Goal: Ask a question: Seek information or help from site administrators or community

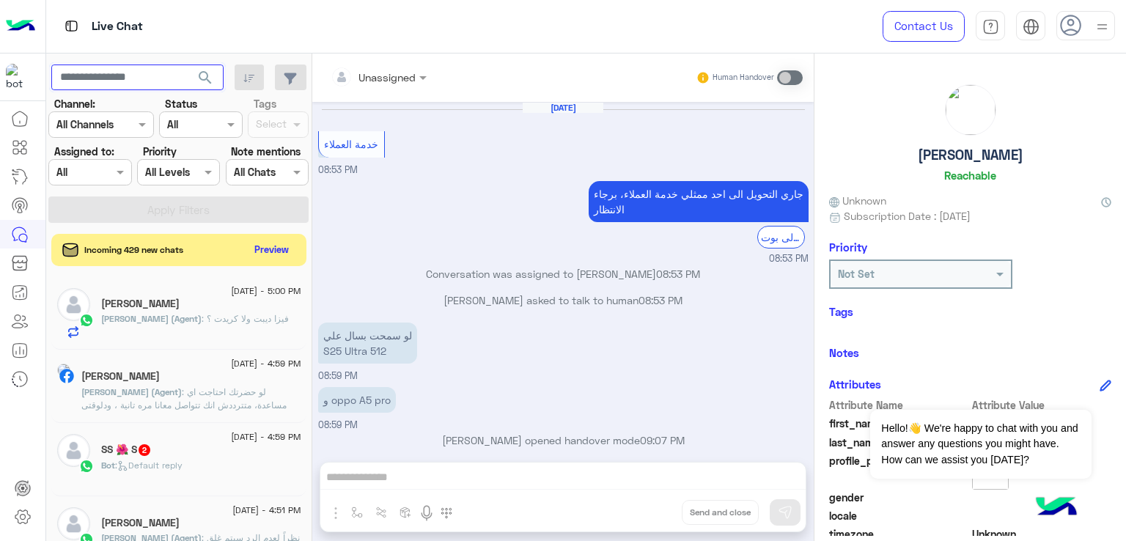
drag, startPoint x: 0, startPoint y: 0, endPoint x: 128, endPoint y: 85, distance: 153.2
click at [123, 86] on input "text" at bounding box center [137, 77] width 172 height 26
paste input "**********"
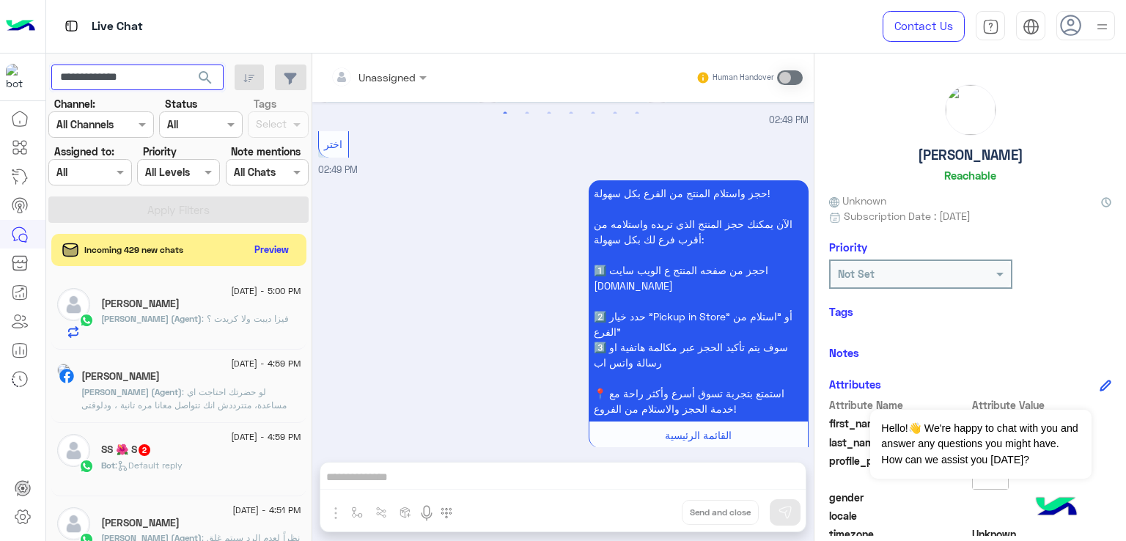
click at [84, 75] on input "**********" at bounding box center [137, 77] width 172 height 26
type input "**********"
click at [188, 64] on button "search" at bounding box center [206, 80] width 36 height 32
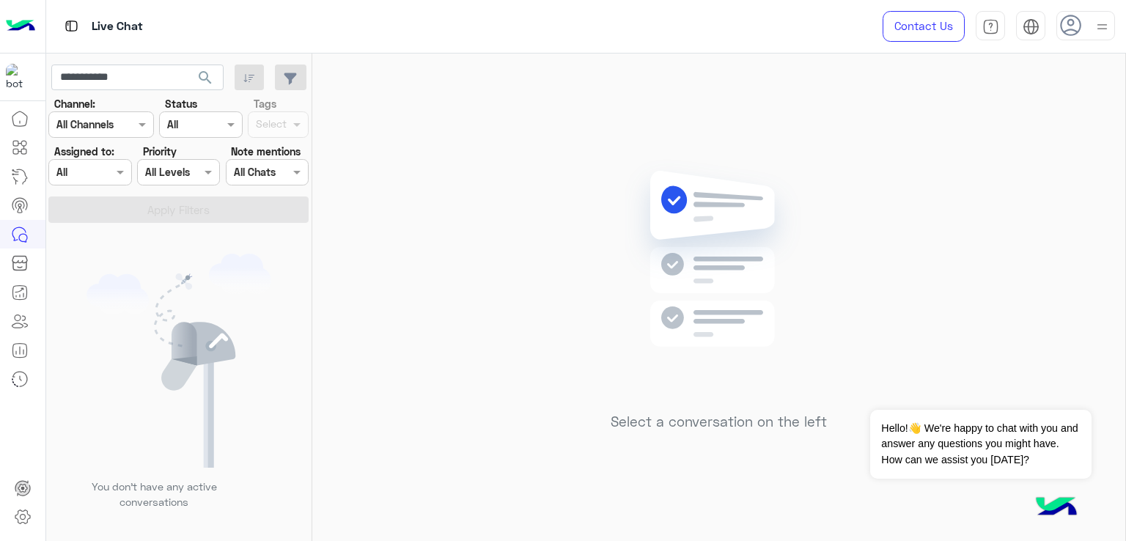
click at [205, 75] on span "search" at bounding box center [205, 78] width 18 height 18
click at [144, 74] on input "**********" at bounding box center [137, 77] width 172 height 26
paste input "****"
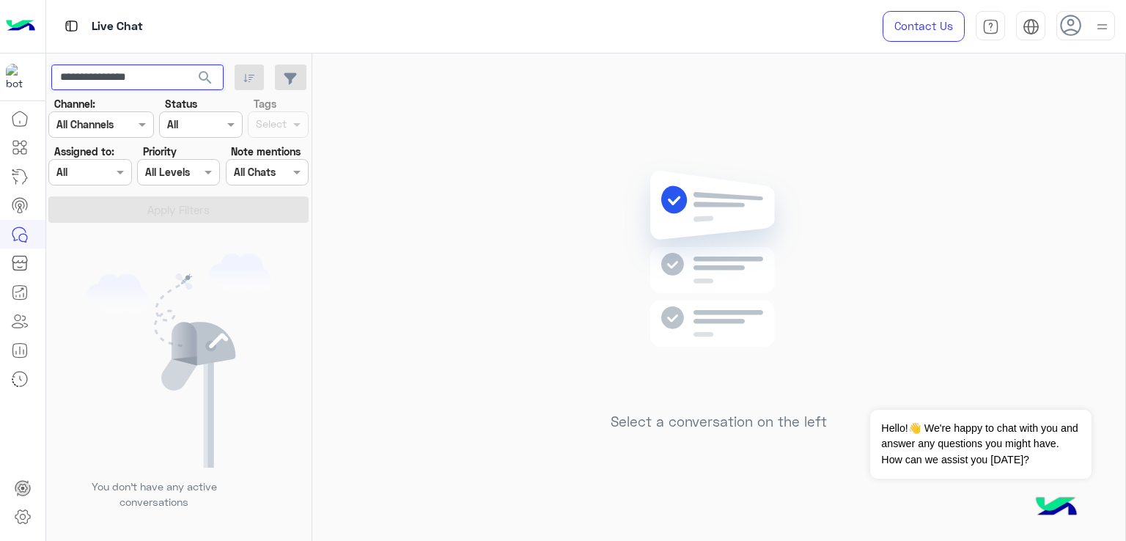
click at [101, 74] on input "**********" at bounding box center [137, 77] width 172 height 26
click at [99, 78] on input "**********" at bounding box center [137, 77] width 172 height 26
type input "**********"
click at [188, 64] on button "search" at bounding box center [206, 80] width 36 height 32
click at [92, 79] on div at bounding box center [174, 276] width 256 height 541
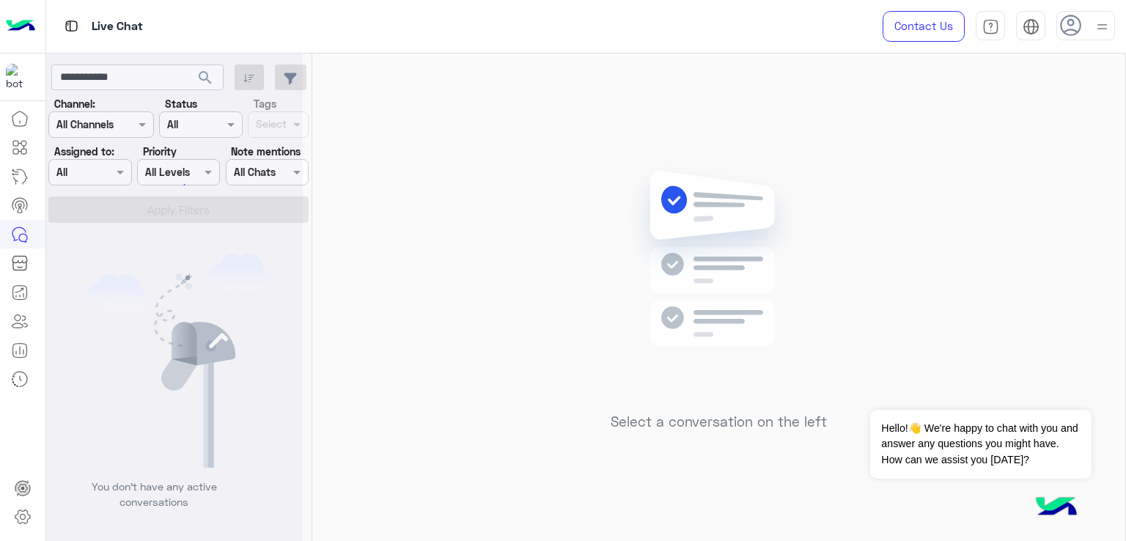
click at [92, 79] on div at bounding box center [174, 276] width 256 height 541
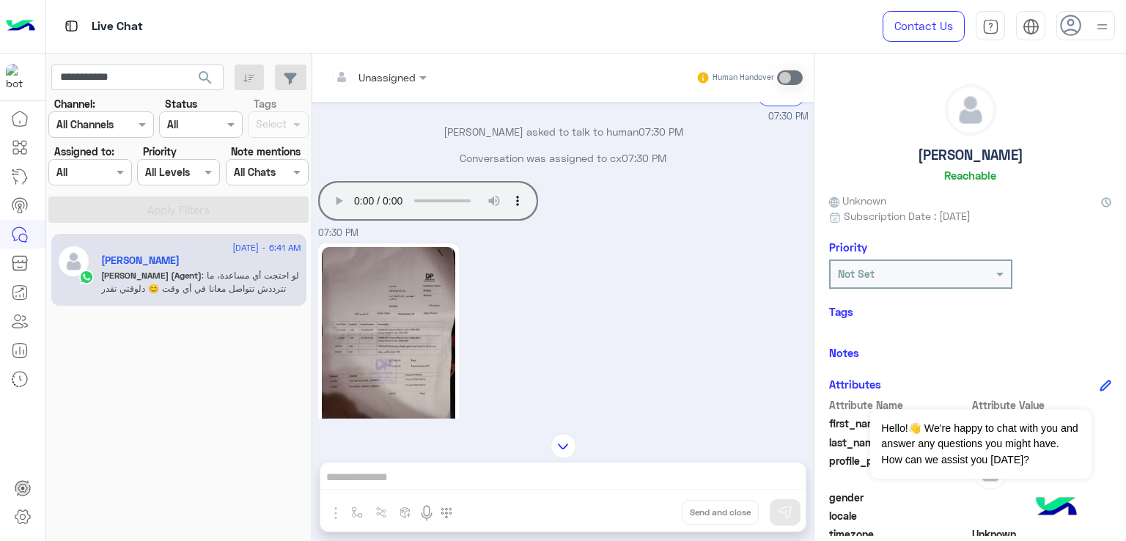
scroll to position [1266, 0]
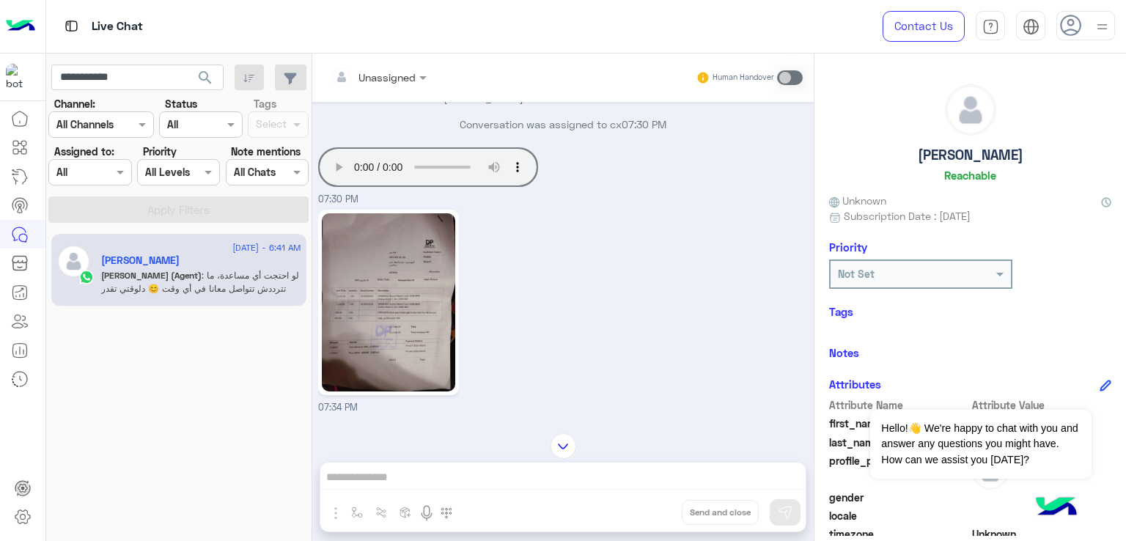
click at [633, 200] on div "Your browser does not support the audio tag. 07:30 PM" at bounding box center [563, 175] width 490 height 63
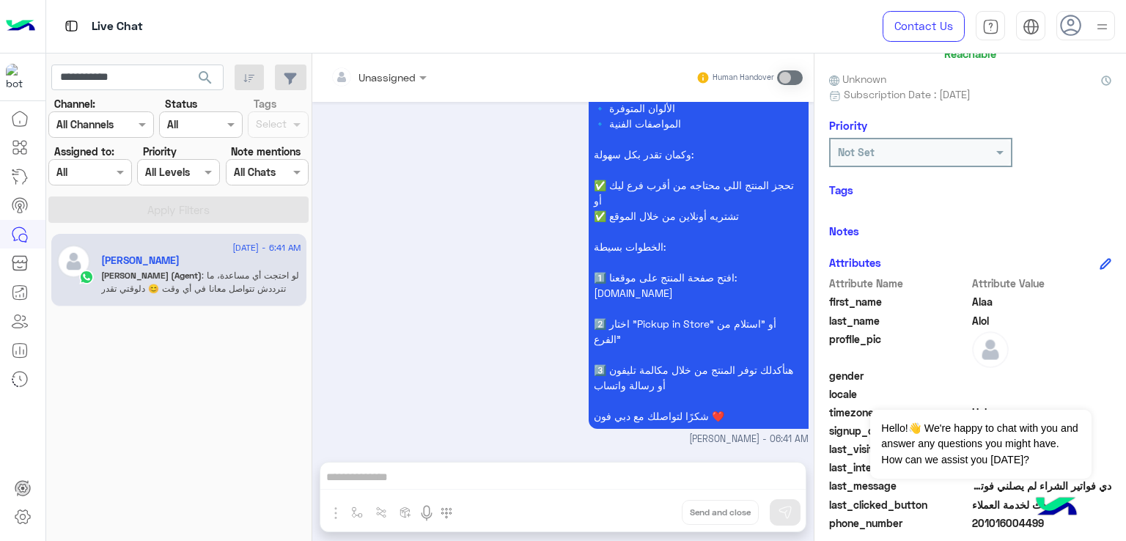
scroll to position [244, 0]
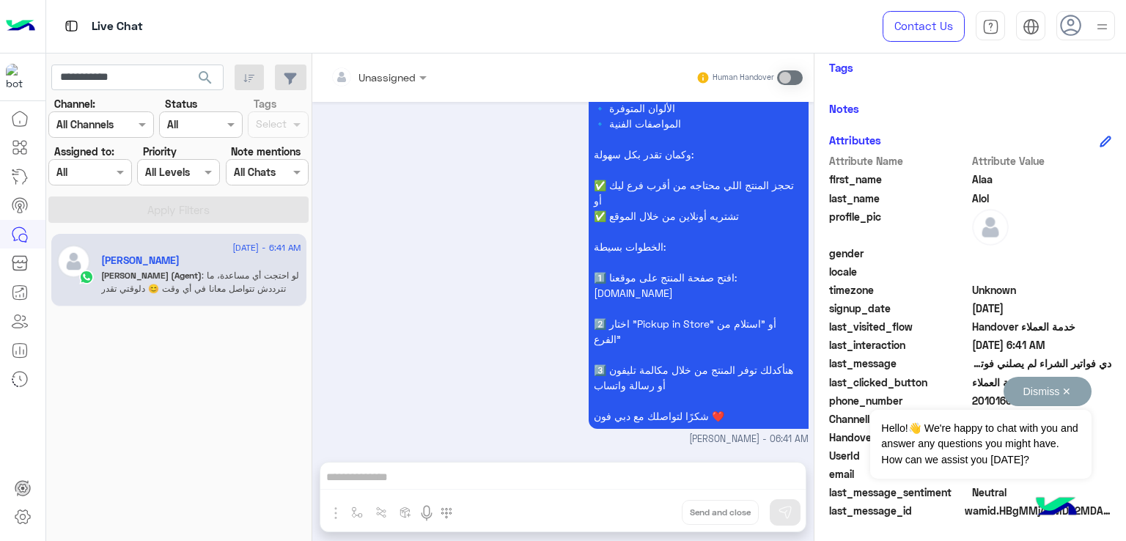
click at [1064, 394] on button "Dismiss ✕" at bounding box center [1047, 391] width 88 height 29
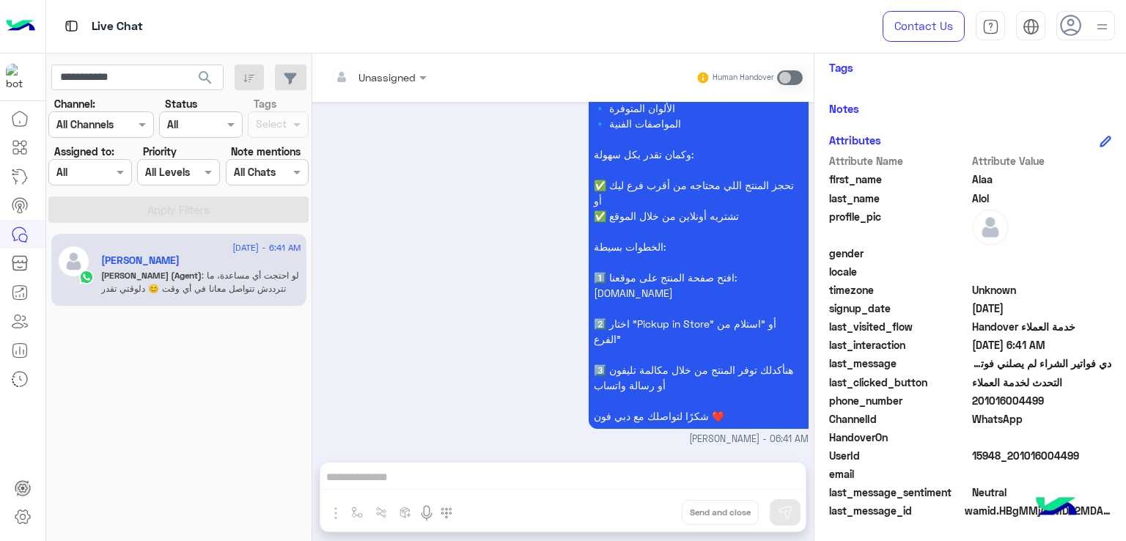
click at [1016, 451] on span "15948_201016004499" at bounding box center [1042, 455] width 140 height 15
copy span "15948_201016004499"
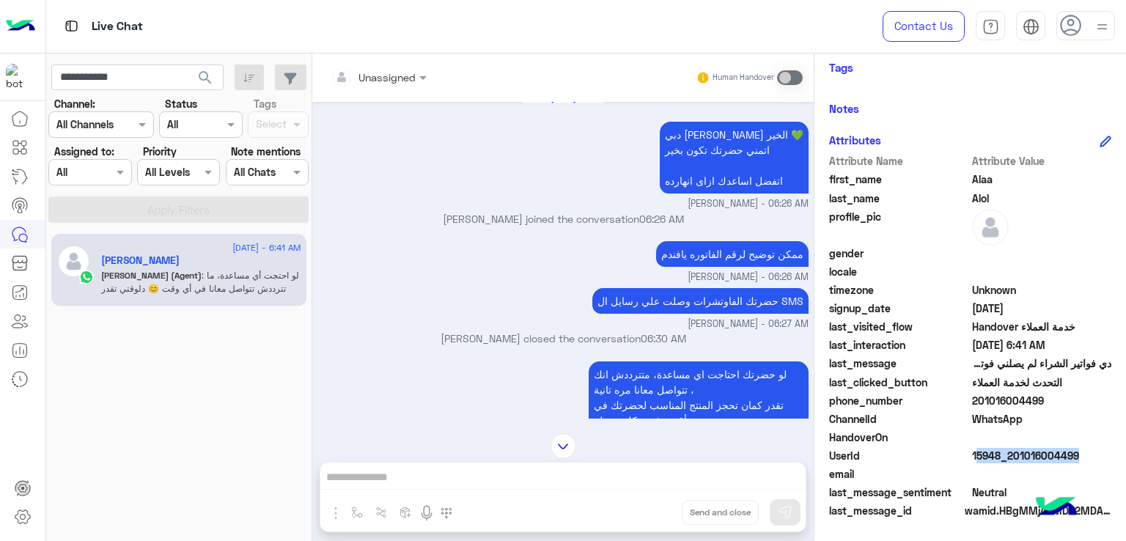
scroll to position [1779, 0]
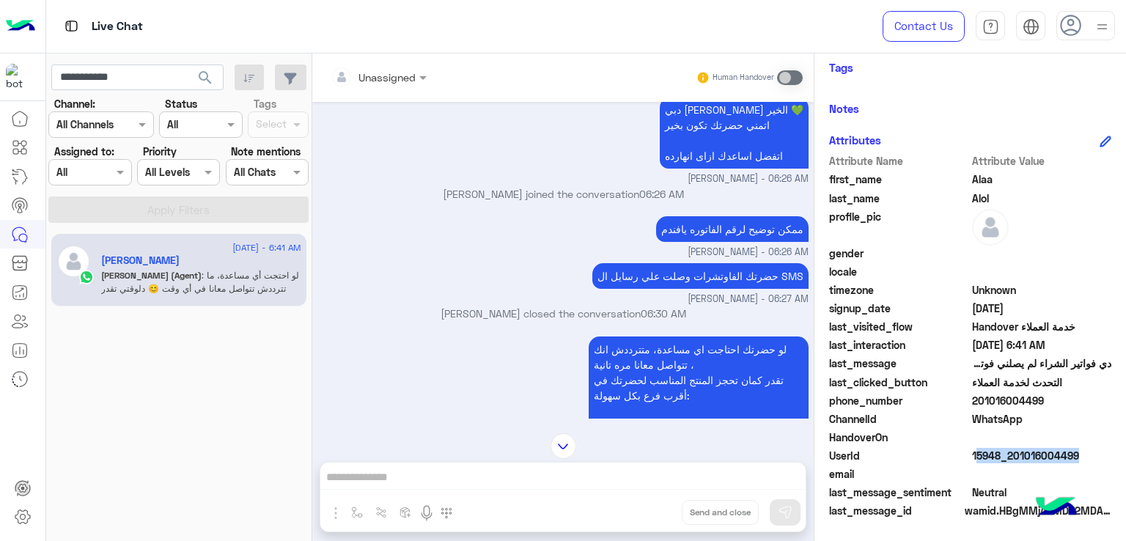
copy span "15948_201016004499"
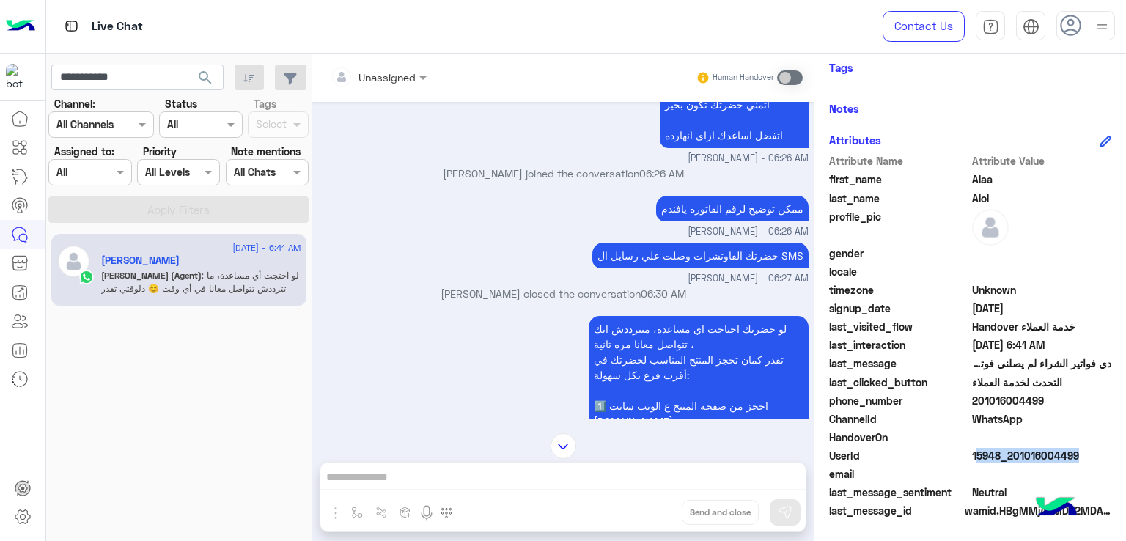
scroll to position [3669, 0]
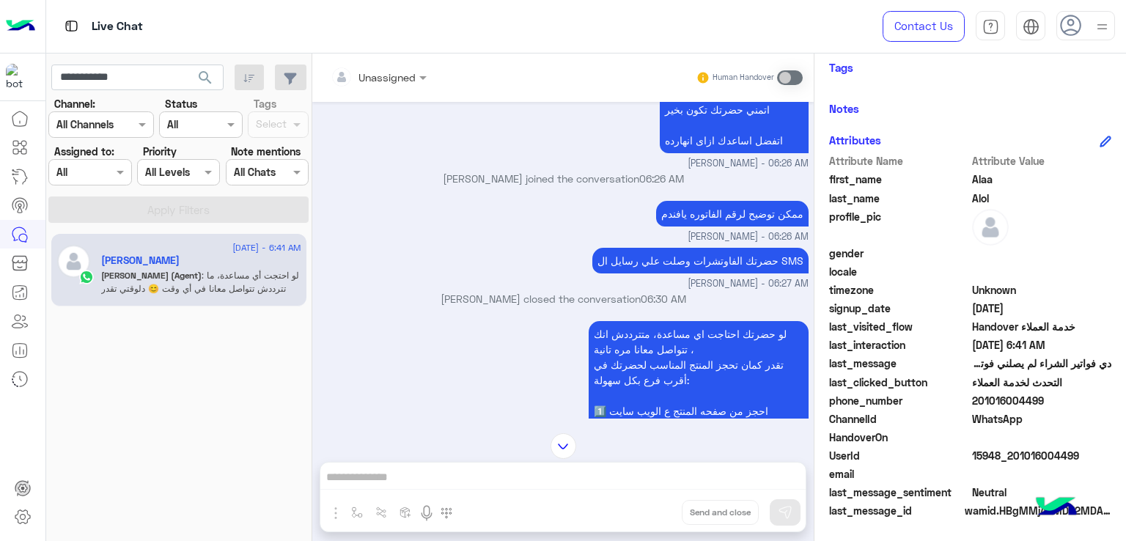
click at [756, 205] on p "ممكن توضيح لرقم الفاتوره يافندم" at bounding box center [732, 214] width 152 height 26
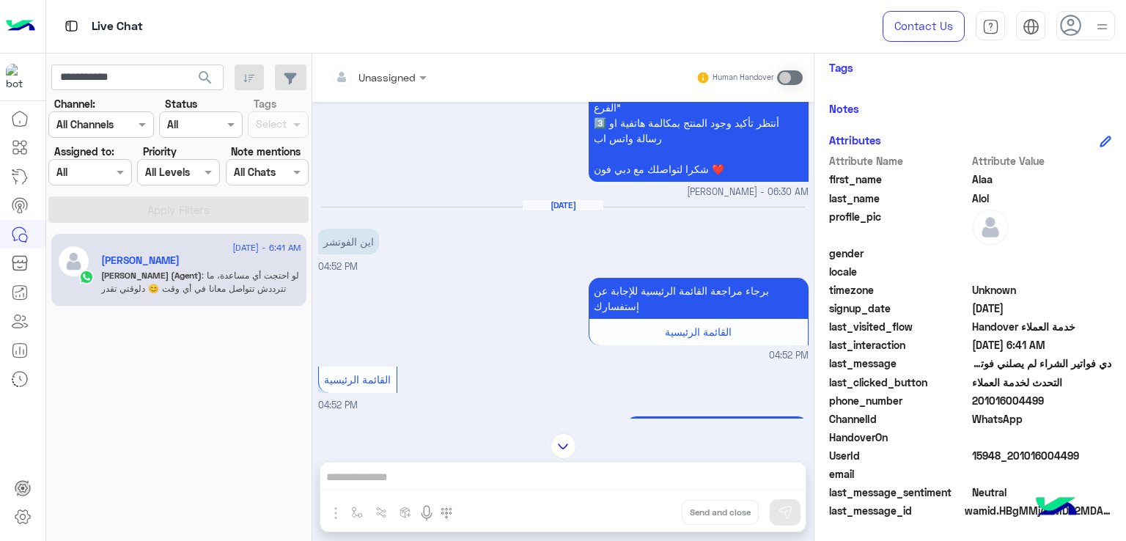
scroll to position [4035, 0]
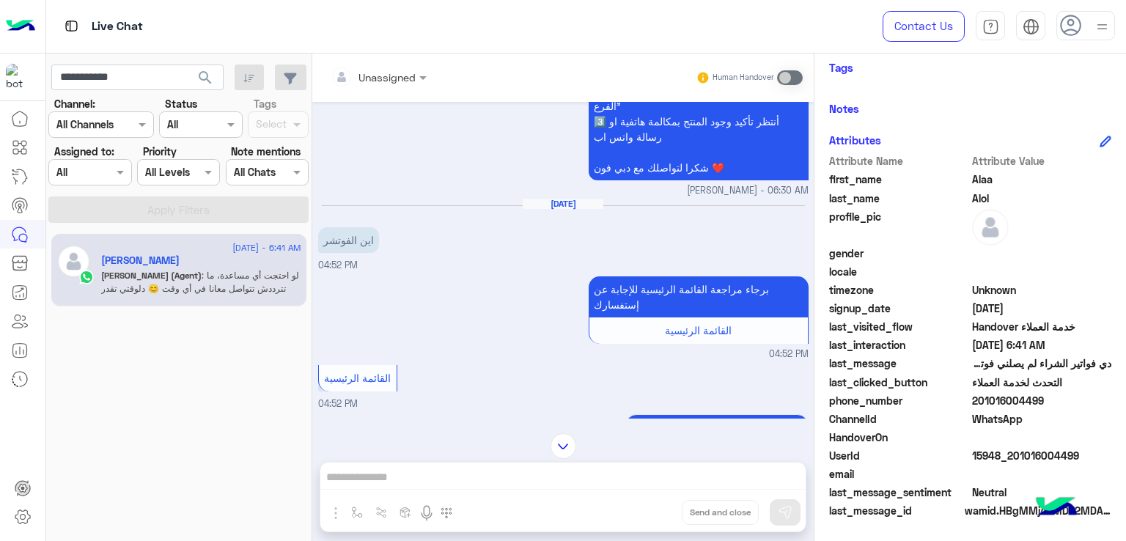
click at [337, 232] on p "اين الفوتشر" at bounding box center [348, 240] width 61 height 26
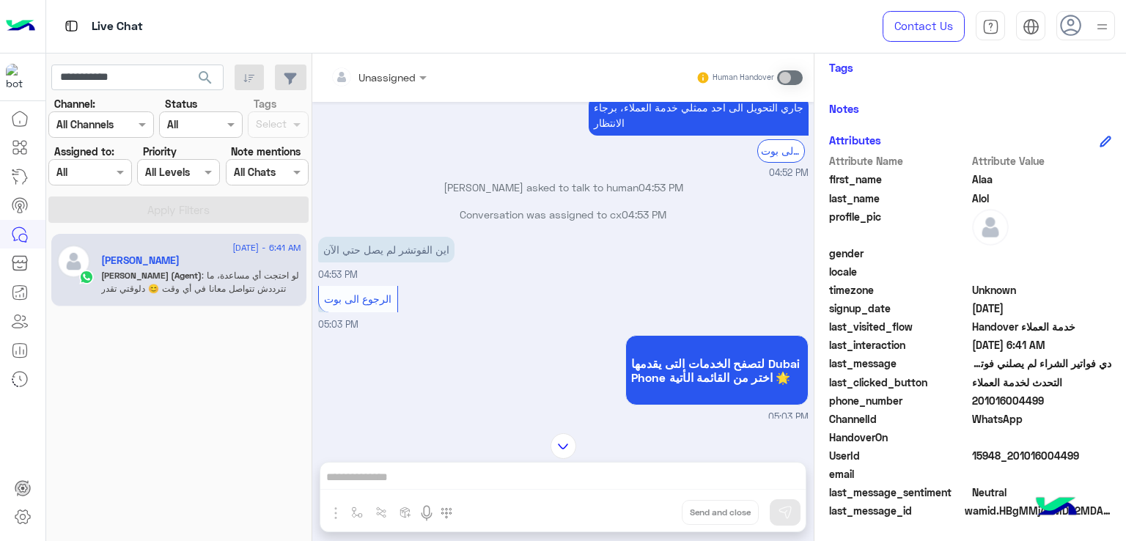
scroll to position [4842, 0]
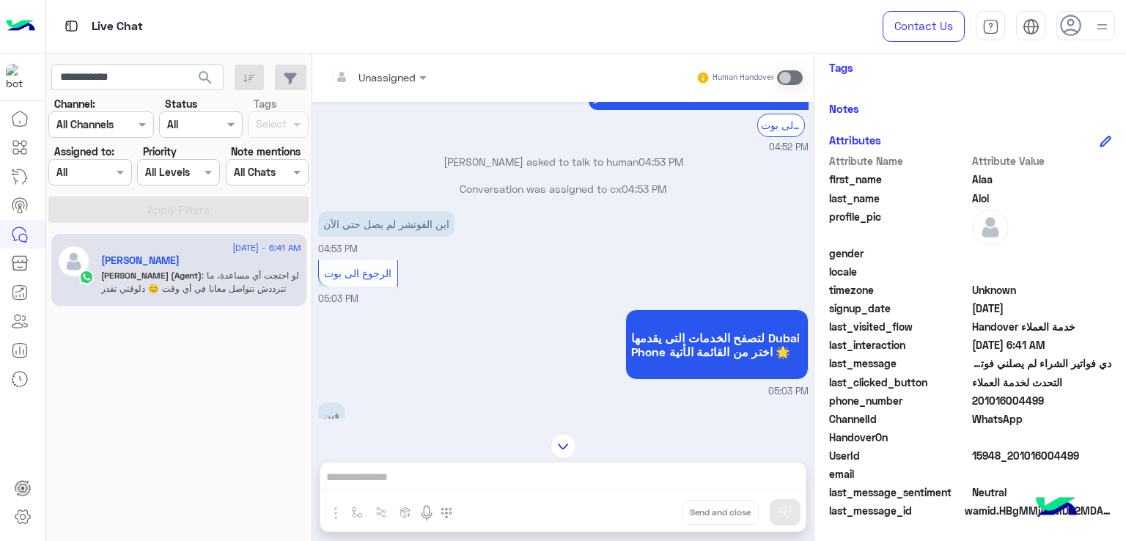
click at [393, 232] on p "اين الفوتشر لم يصل حتي الآن" at bounding box center [386, 224] width 136 height 26
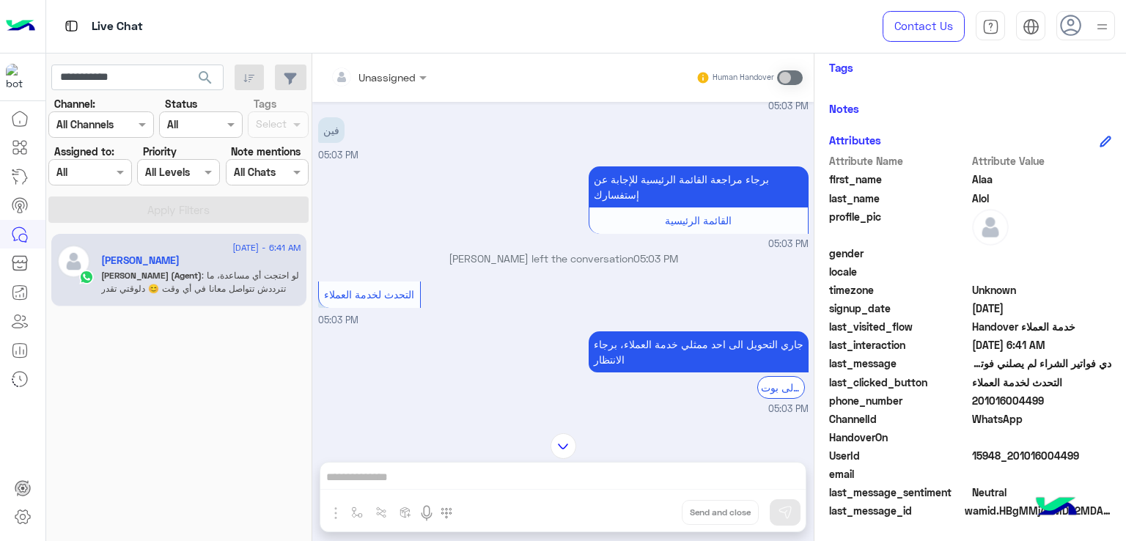
scroll to position [5135, 0]
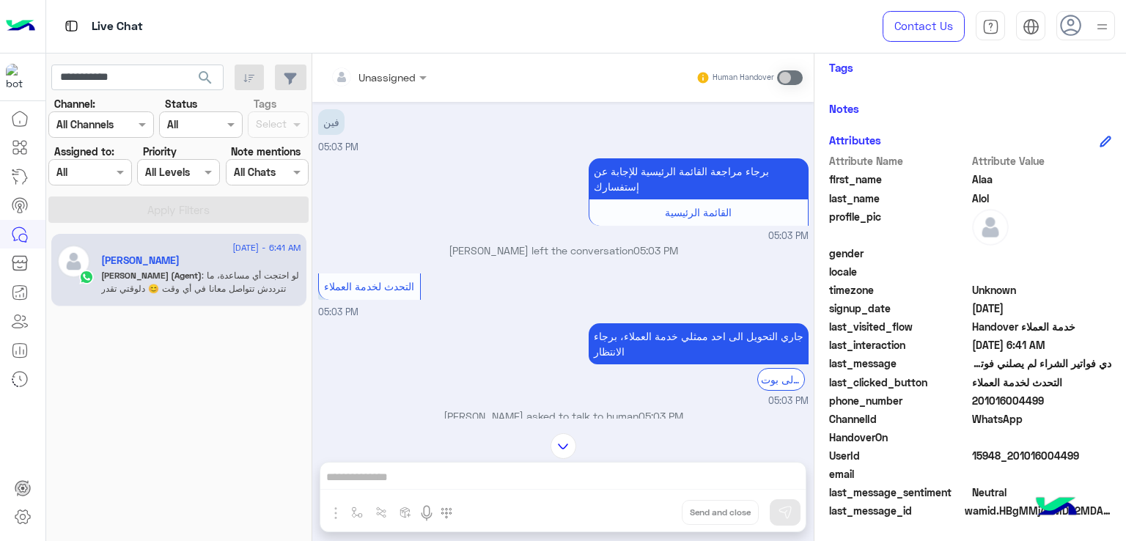
click at [328, 135] on p "فين" at bounding box center [331, 122] width 26 height 26
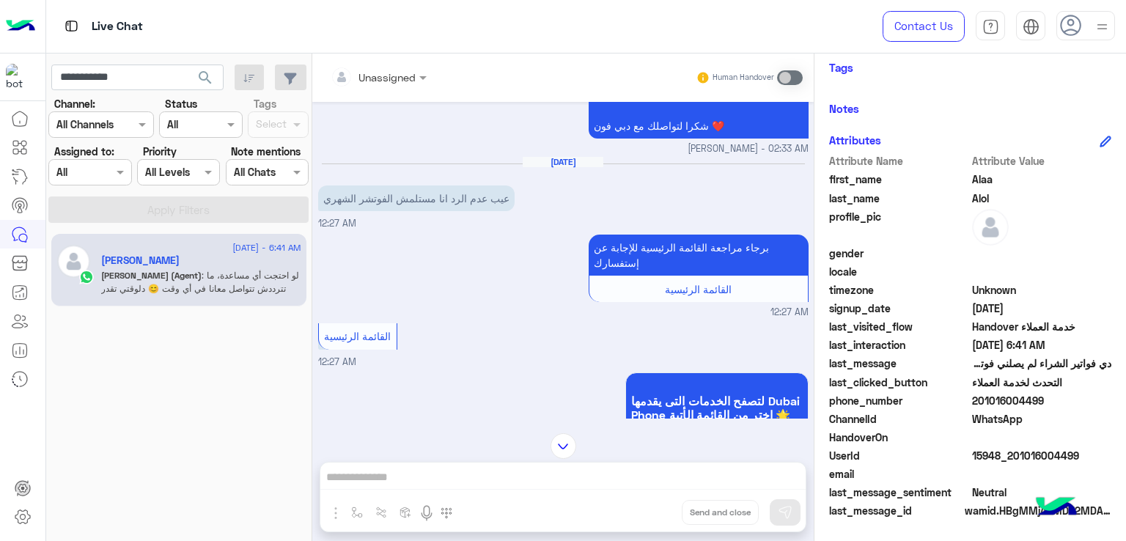
scroll to position [5867, 0]
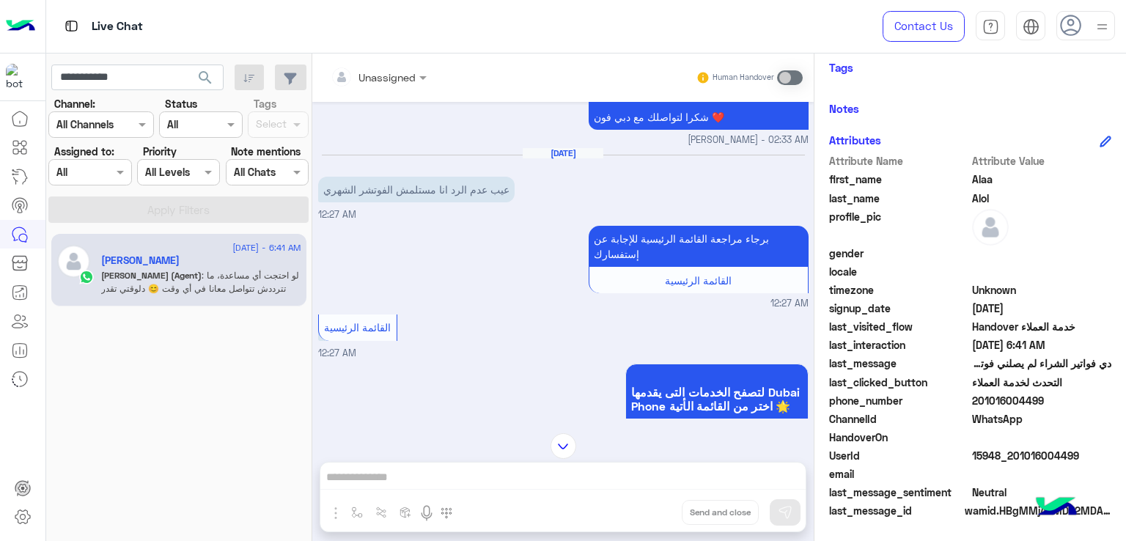
click at [457, 202] on p "عيب عدم الرد انا مستلمش الفوتشر الشهري" at bounding box center [416, 190] width 196 height 26
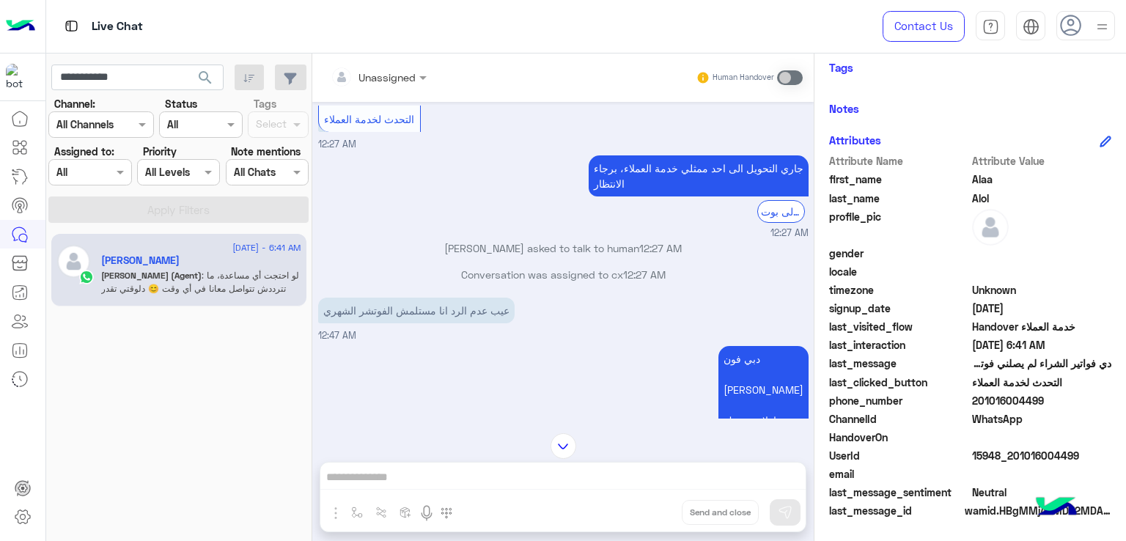
scroll to position [6307, 0]
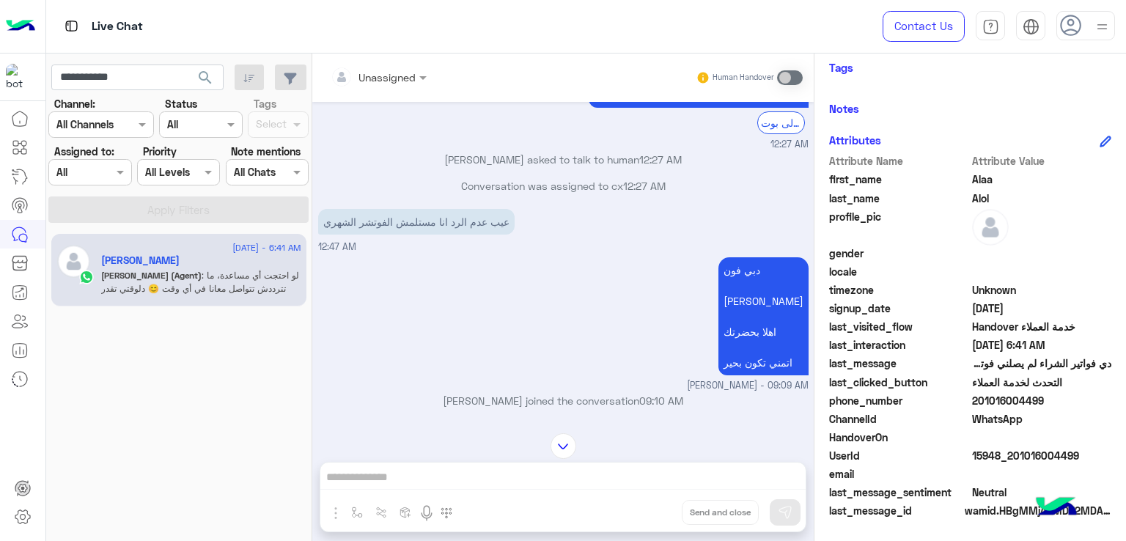
click at [460, 234] on p "عيب عدم الرد انا مستلمش الفوتشر الشهري" at bounding box center [416, 222] width 196 height 26
click at [475, 234] on p "عيب عدم الرد انا مستلمش الفوتشر الشهري" at bounding box center [416, 222] width 196 height 26
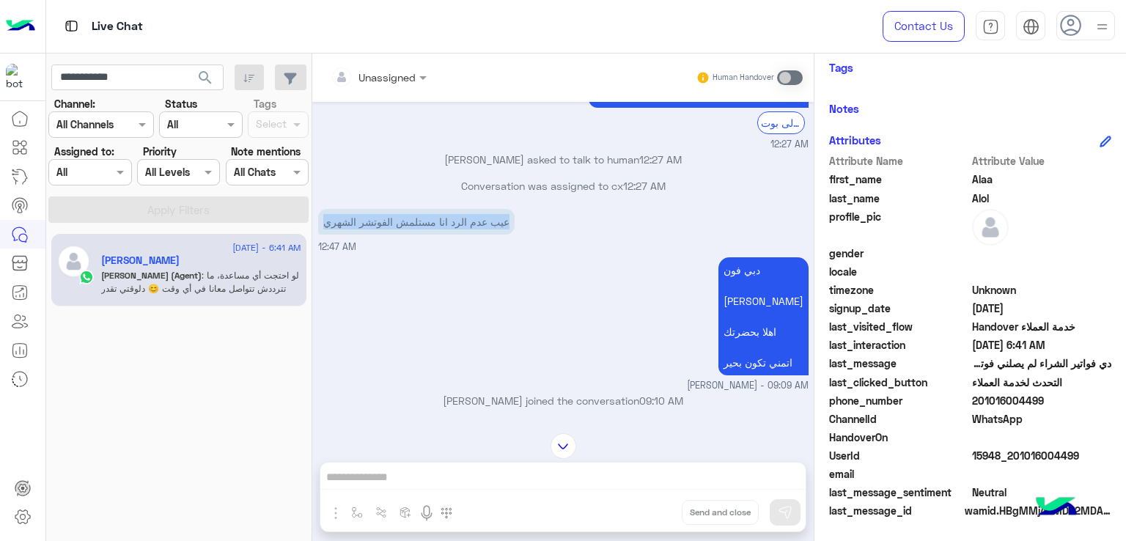
click at [475, 234] on p "عيب عدم الرد انا مستلمش الفوتشر الشهري" at bounding box center [416, 222] width 196 height 26
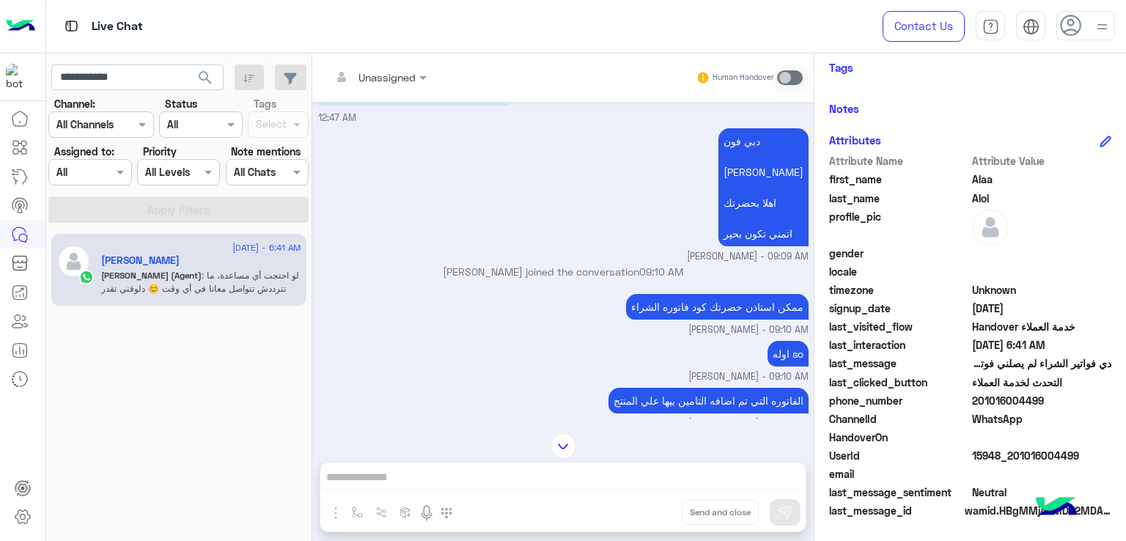
scroll to position [6454, 0]
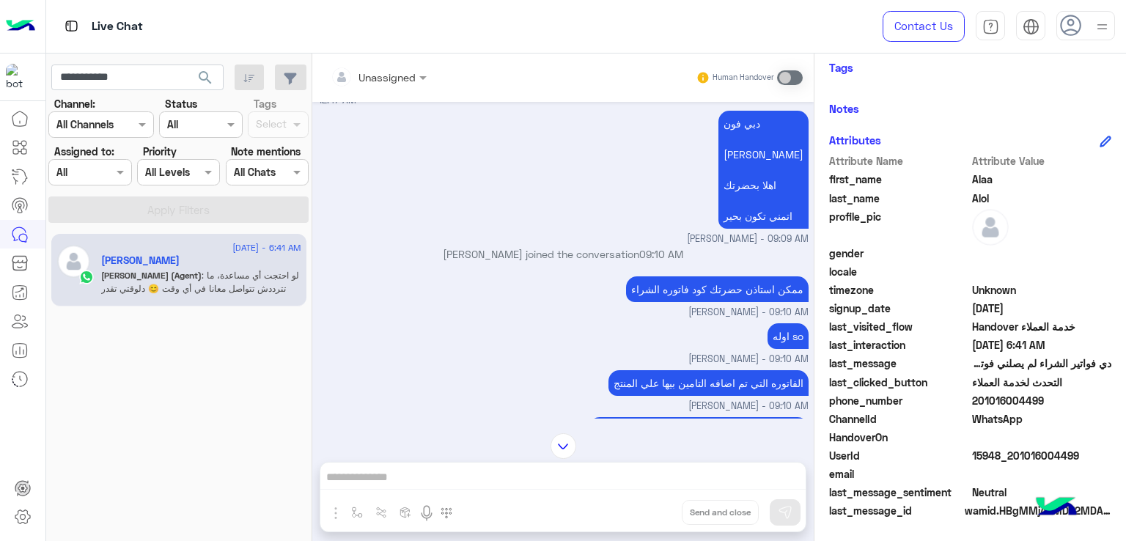
click at [703, 302] on p "ممكن استاذن حضرتك كود فاتوره الشراء" at bounding box center [717, 289] width 182 height 26
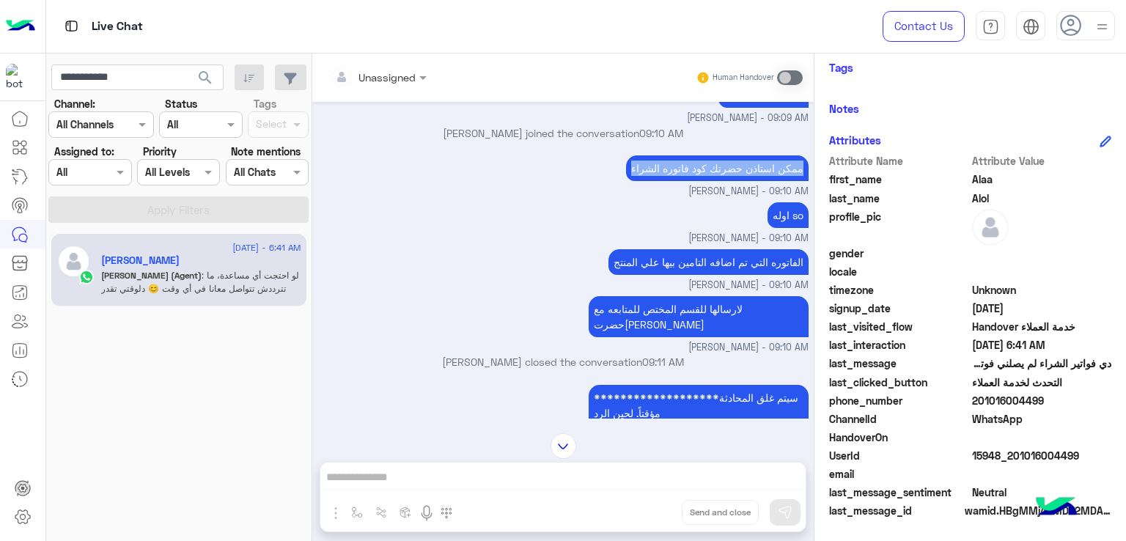
scroll to position [6600, 0]
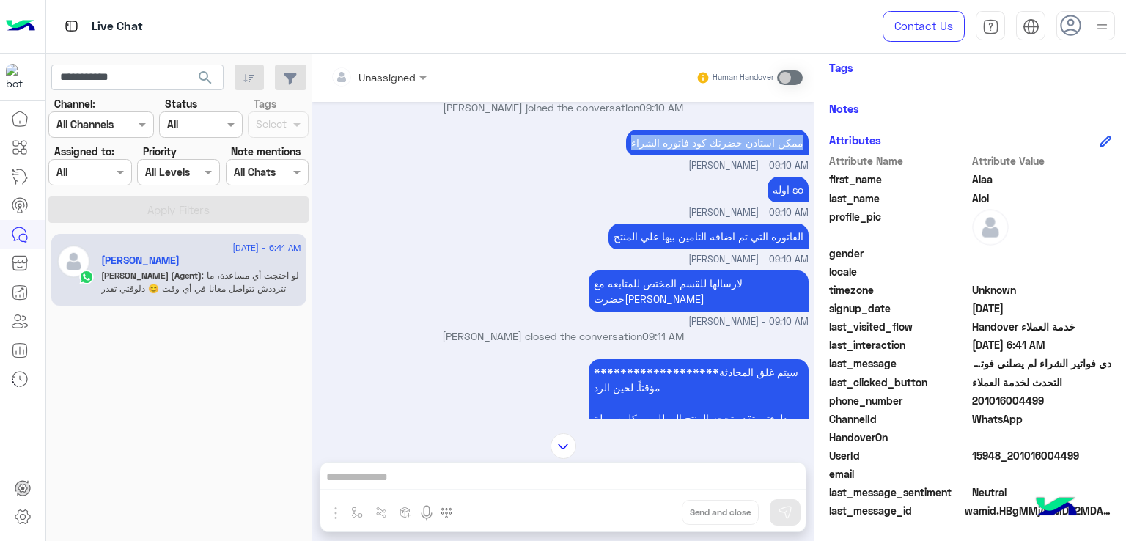
click at [783, 202] on p "اوله so" at bounding box center [787, 190] width 41 height 26
click at [660, 249] on p "الفاتوره التي تم اضافه التامين بيها علي المنتج" at bounding box center [708, 237] width 200 height 26
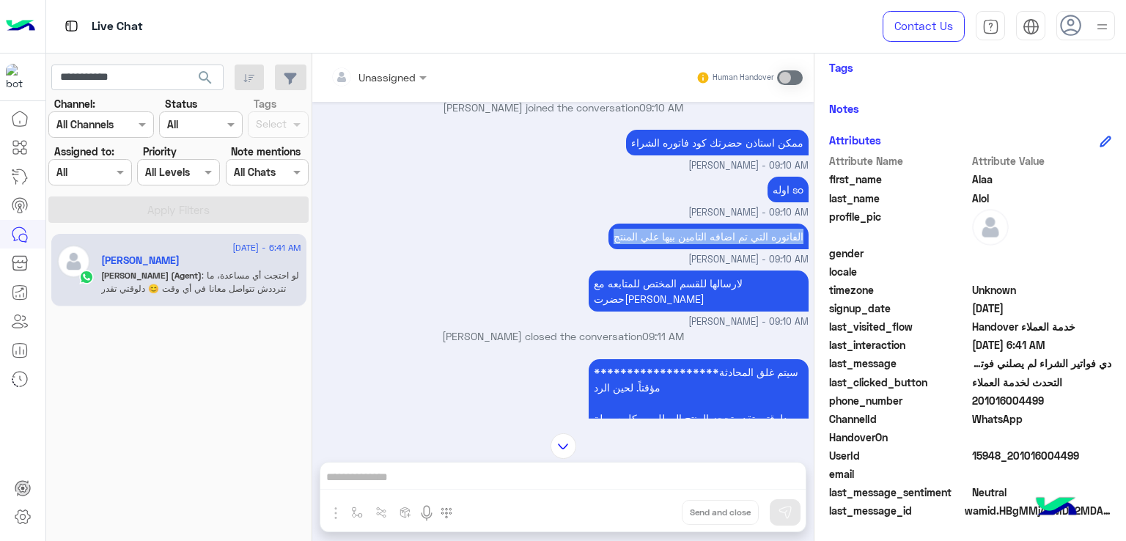
click at [660, 249] on p "الفاتوره التي تم اضافه التامين بيها علي المنتج" at bounding box center [708, 237] width 200 height 26
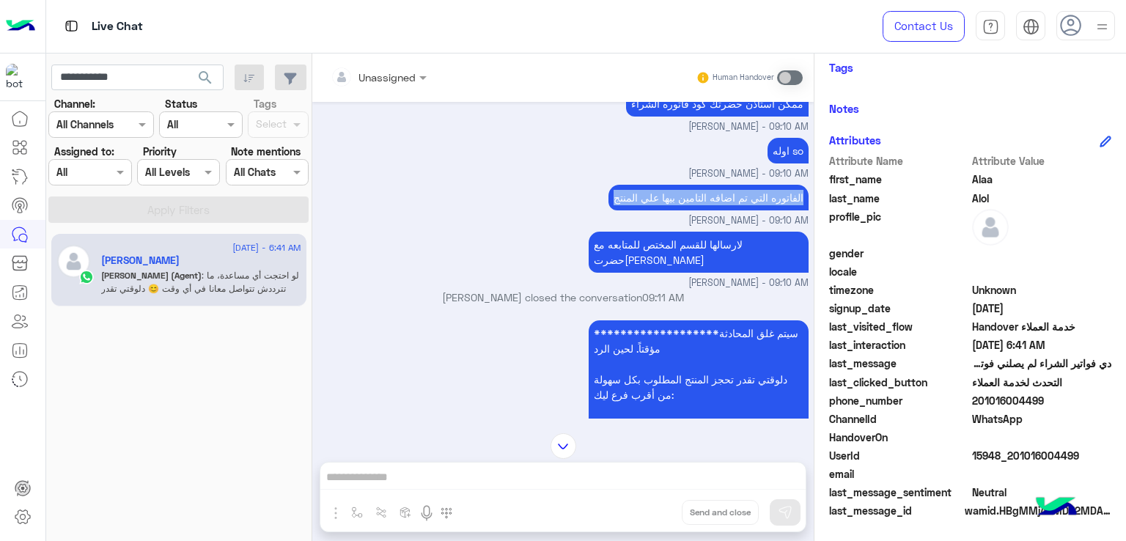
scroll to position [6673, 0]
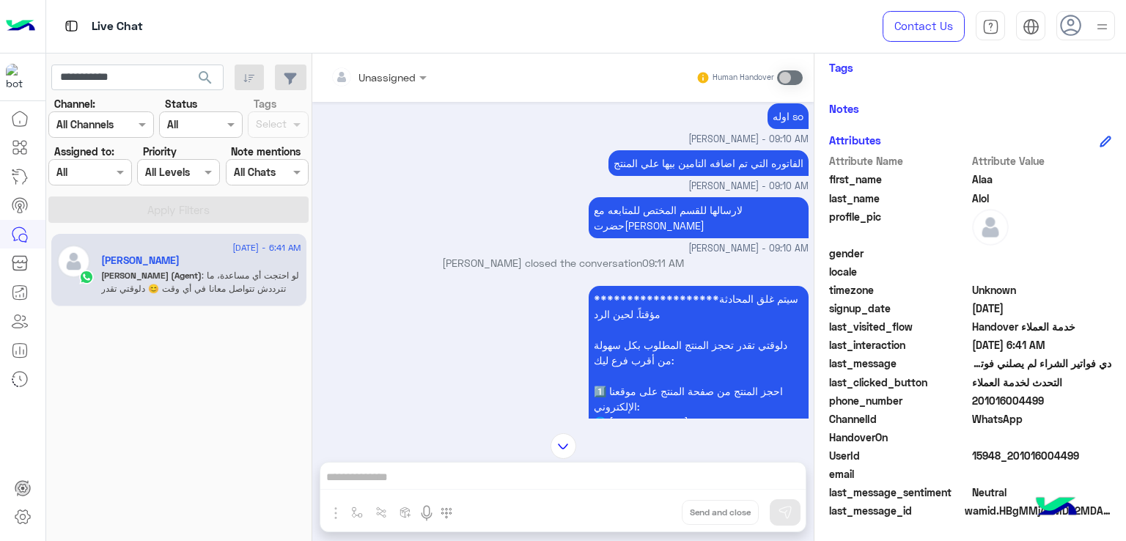
click at [686, 238] on p "لارسالها للقسم المختص للمتابعه مع حضرت[PERSON_NAME]" at bounding box center [698, 217] width 220 height 41
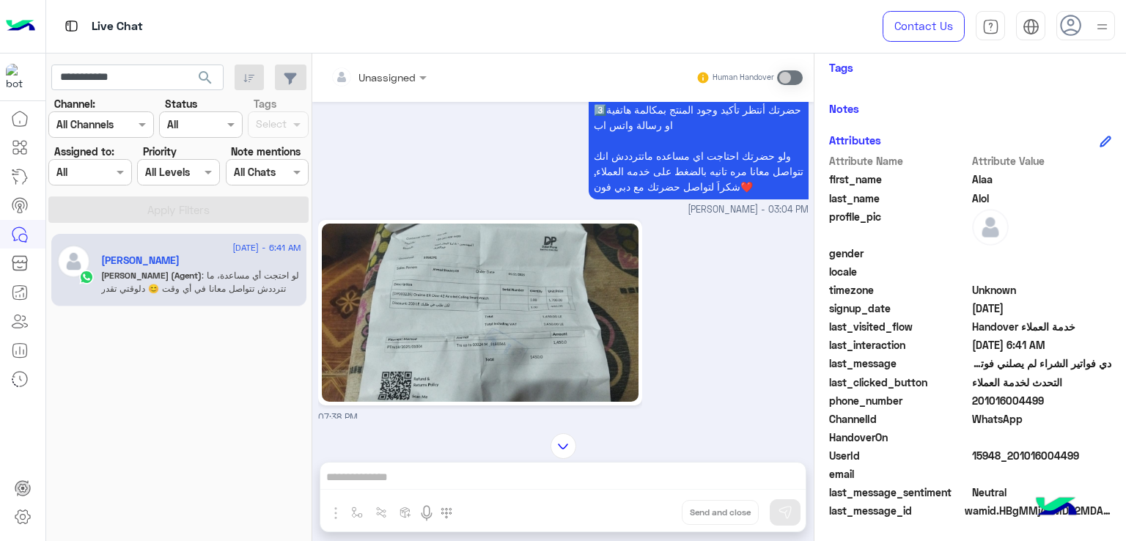
scroll to position [2497, 0]
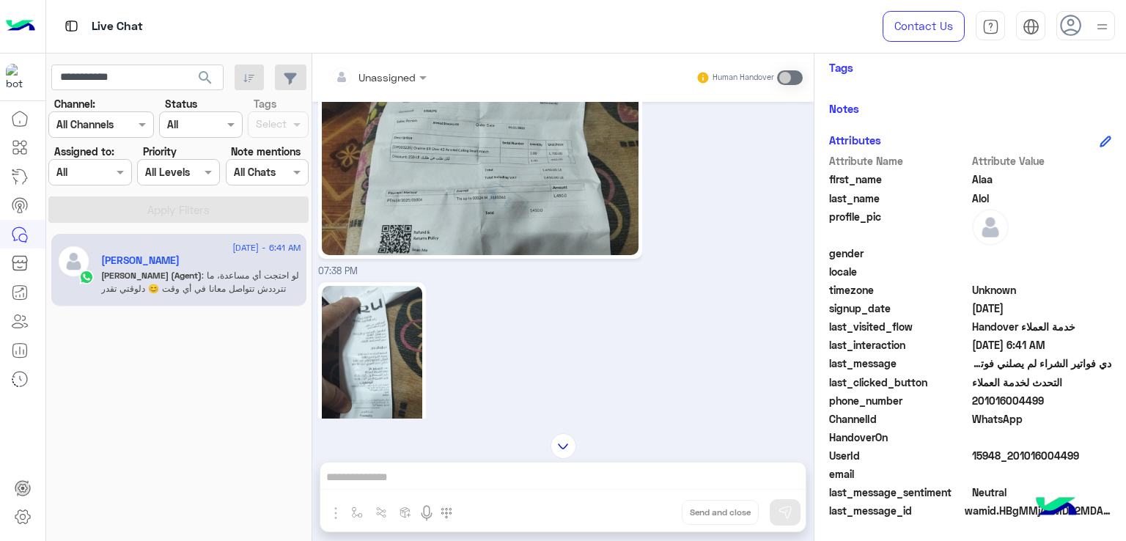
click at [468, 134] on img at bounding box center [480, 166] width 317 height 178
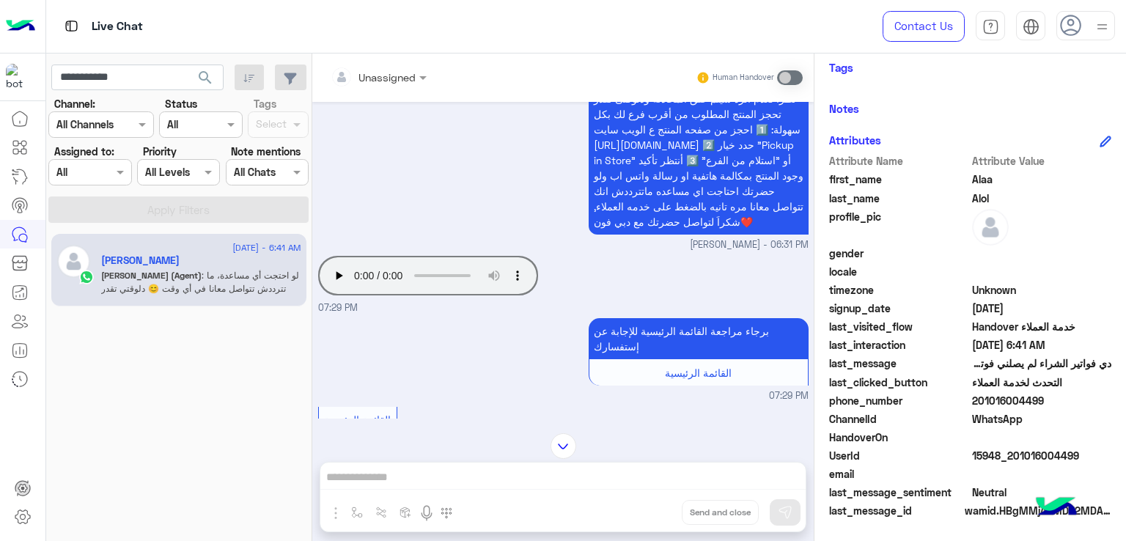
scroll to position [8872, 0]
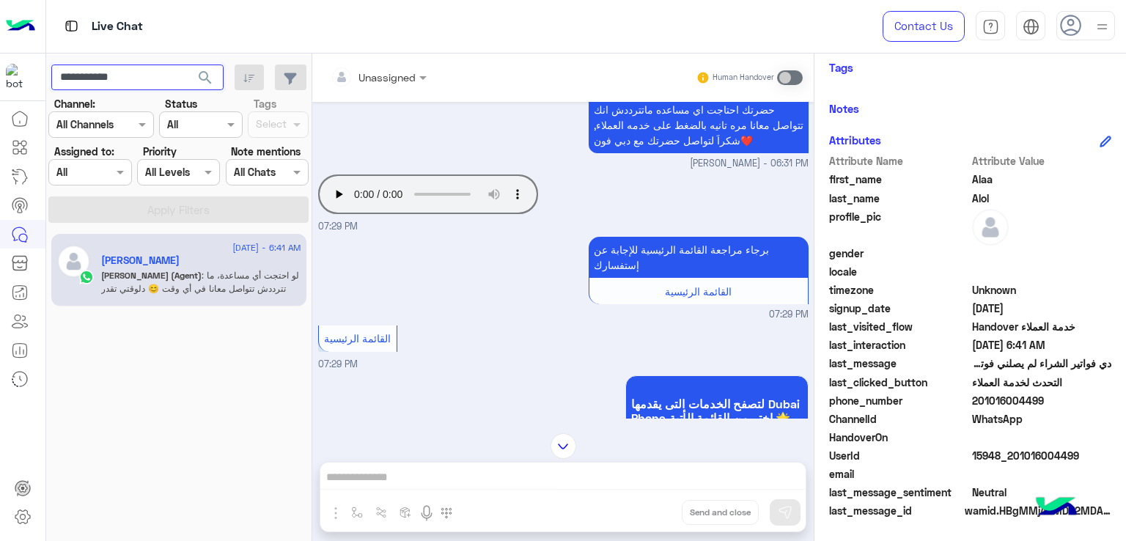
click at [128, 78] on input "**********" at bounding box center [137, 77] width 172 height 26
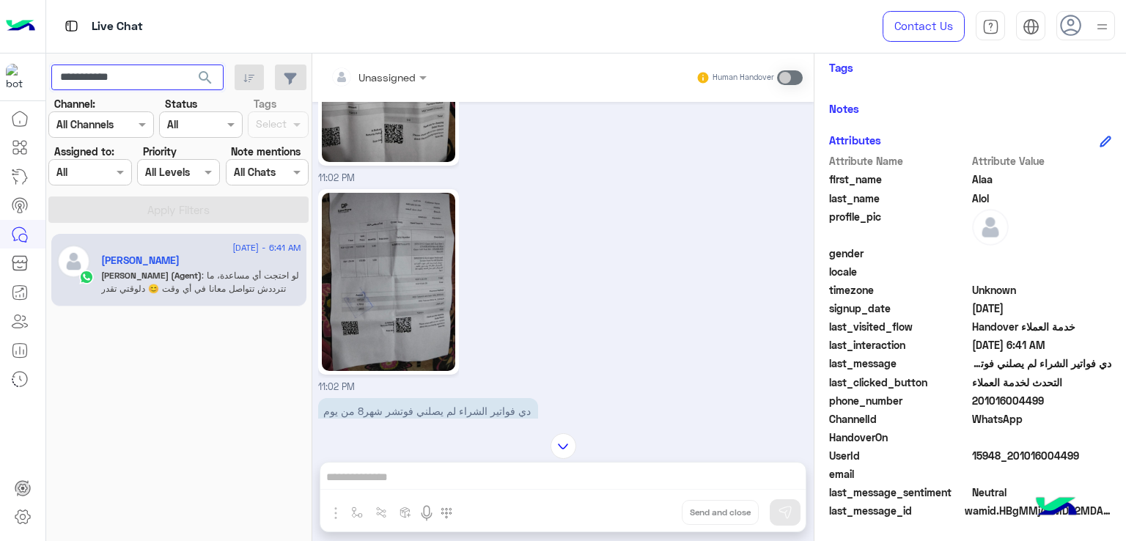
scroll to position [11522, 0]
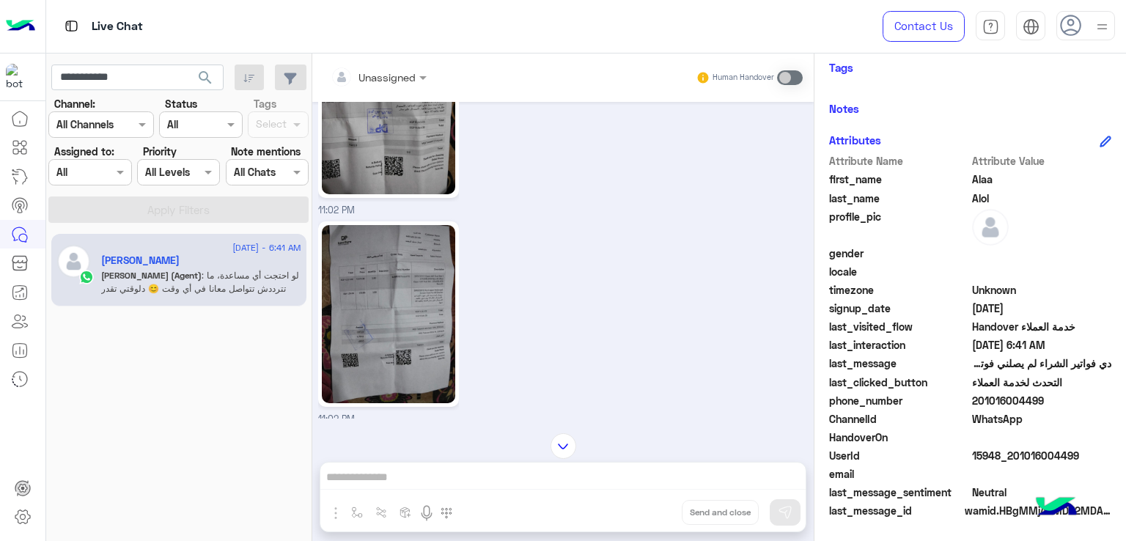
click at [387, 174] on img at bounding box center [388, 105] width 133 height 178
